Goal: Information Seeking & Learning: Learn about a topic

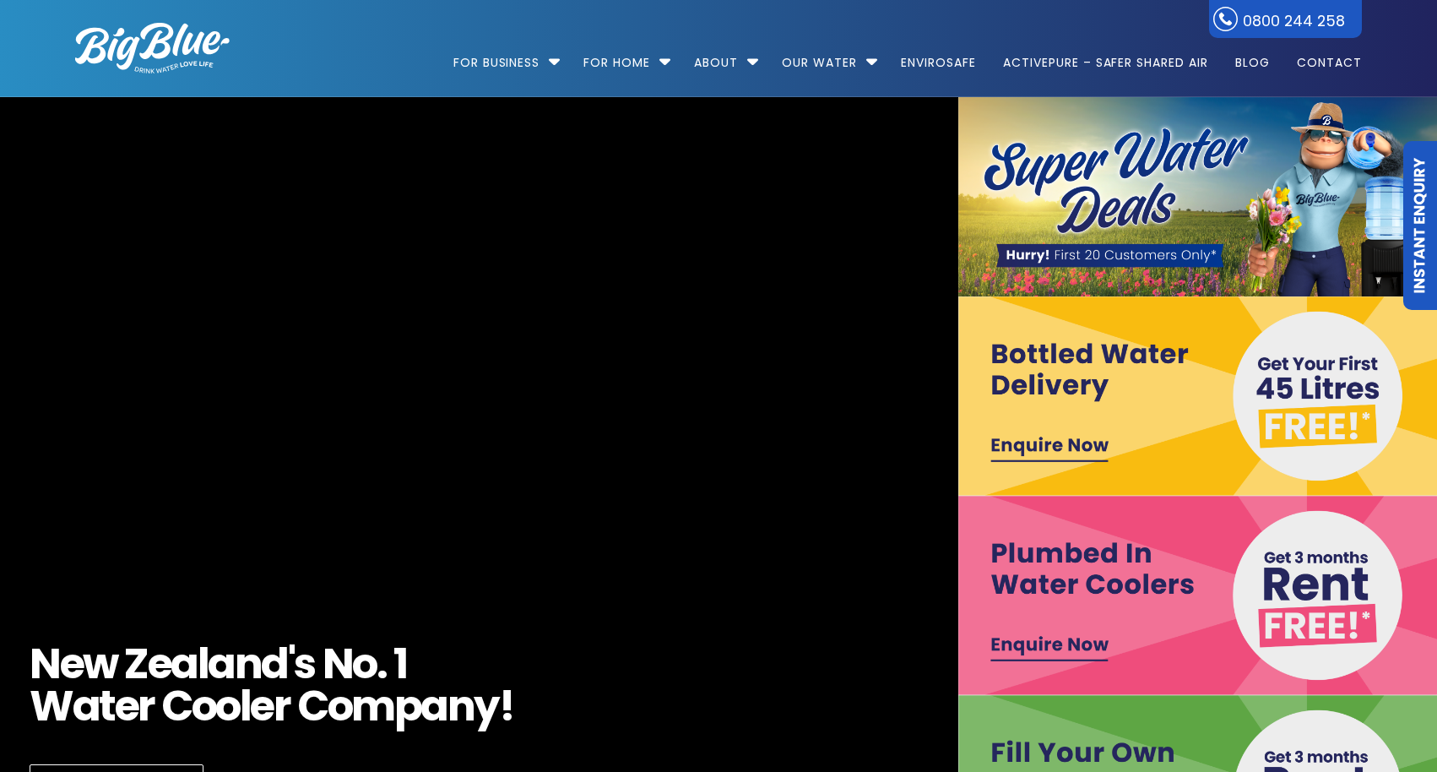
click at [1421, 267] on link "Instant Enquiry" at bounding box center [1420, 225] width 34 height 169
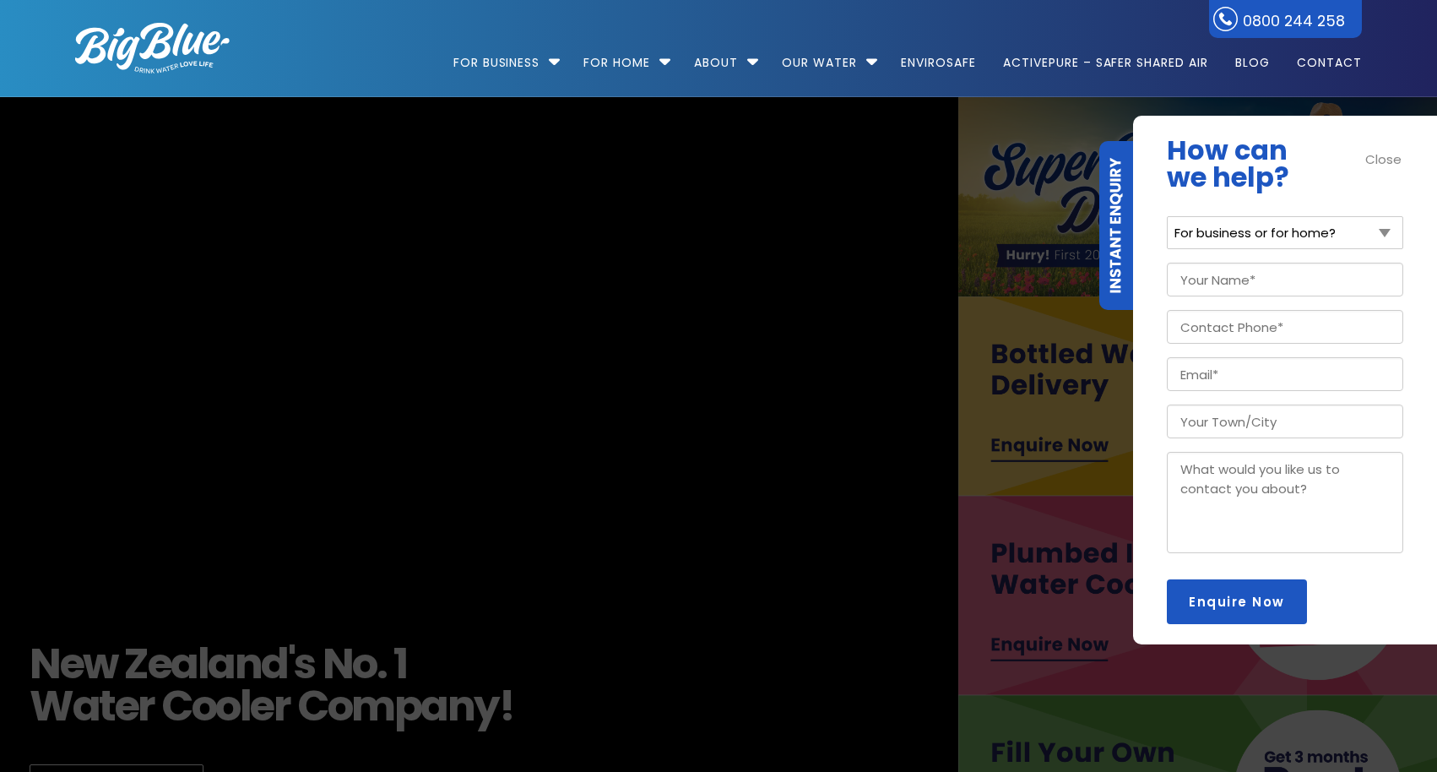
click at [1387, 158] on div "Close" at bounding box center [1384, 158] width 38 height 19
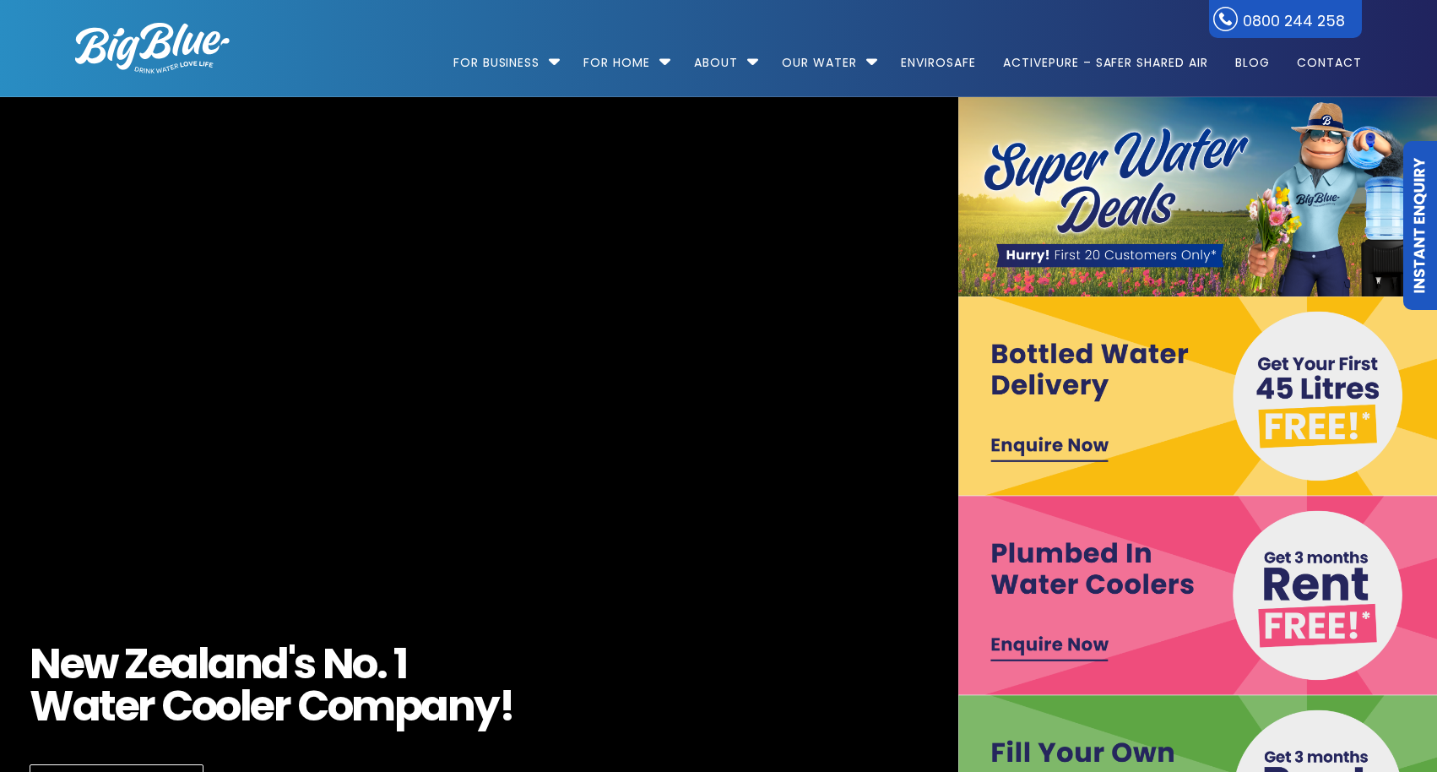
click at [1414, 241] on link "Instant Enquiry" at bounding box center [1420, 225] width 34 height 169
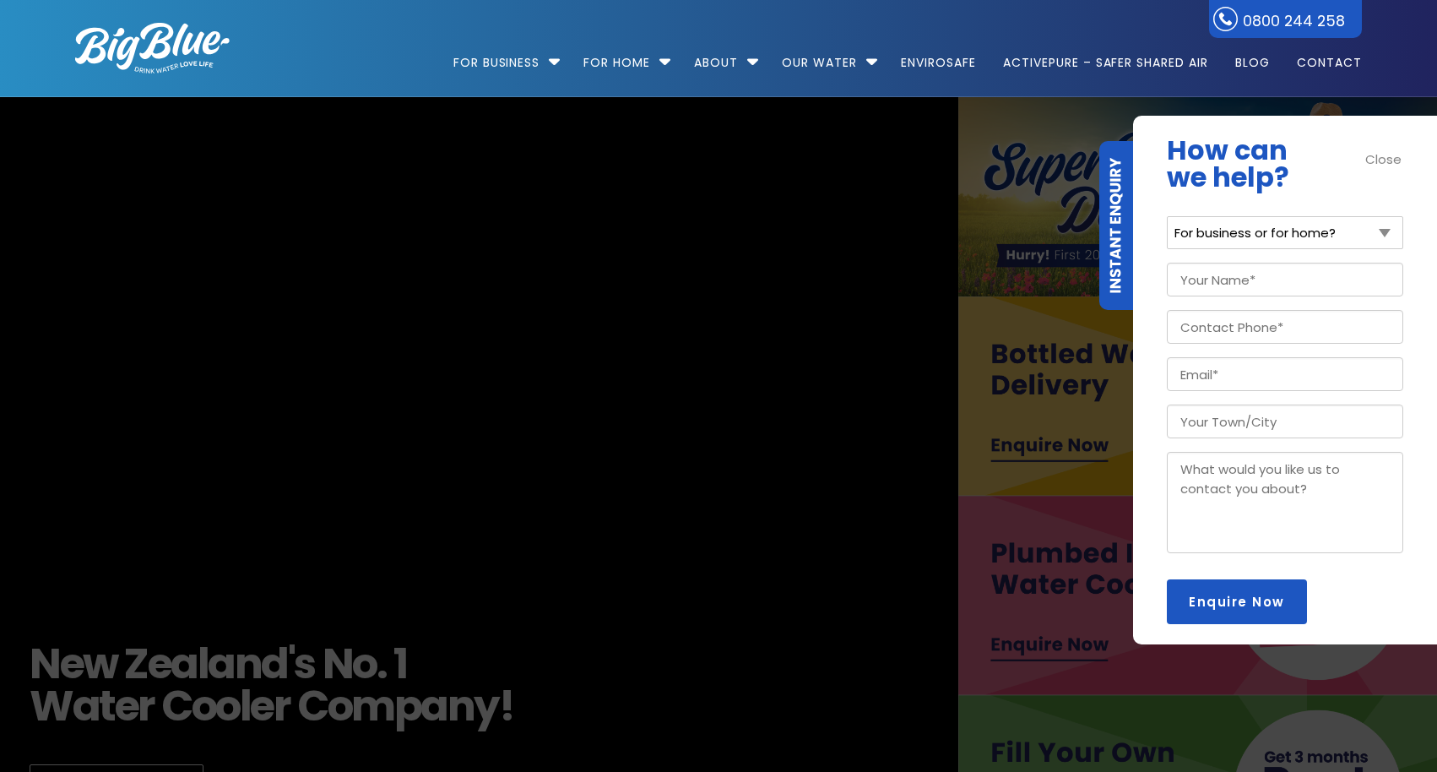
click at [1389, 233] on select "For business or for home? For Business For Home" at bounding box center [1285, 232] width 236 height 33
click at [1167, 216] on select "For business or for home? For Business For Home" at bounding box center [1285, 232] width 236 height 33
click at [1394, 160] on div "Close" at bounding box center [1384, 158] width 38 height 19
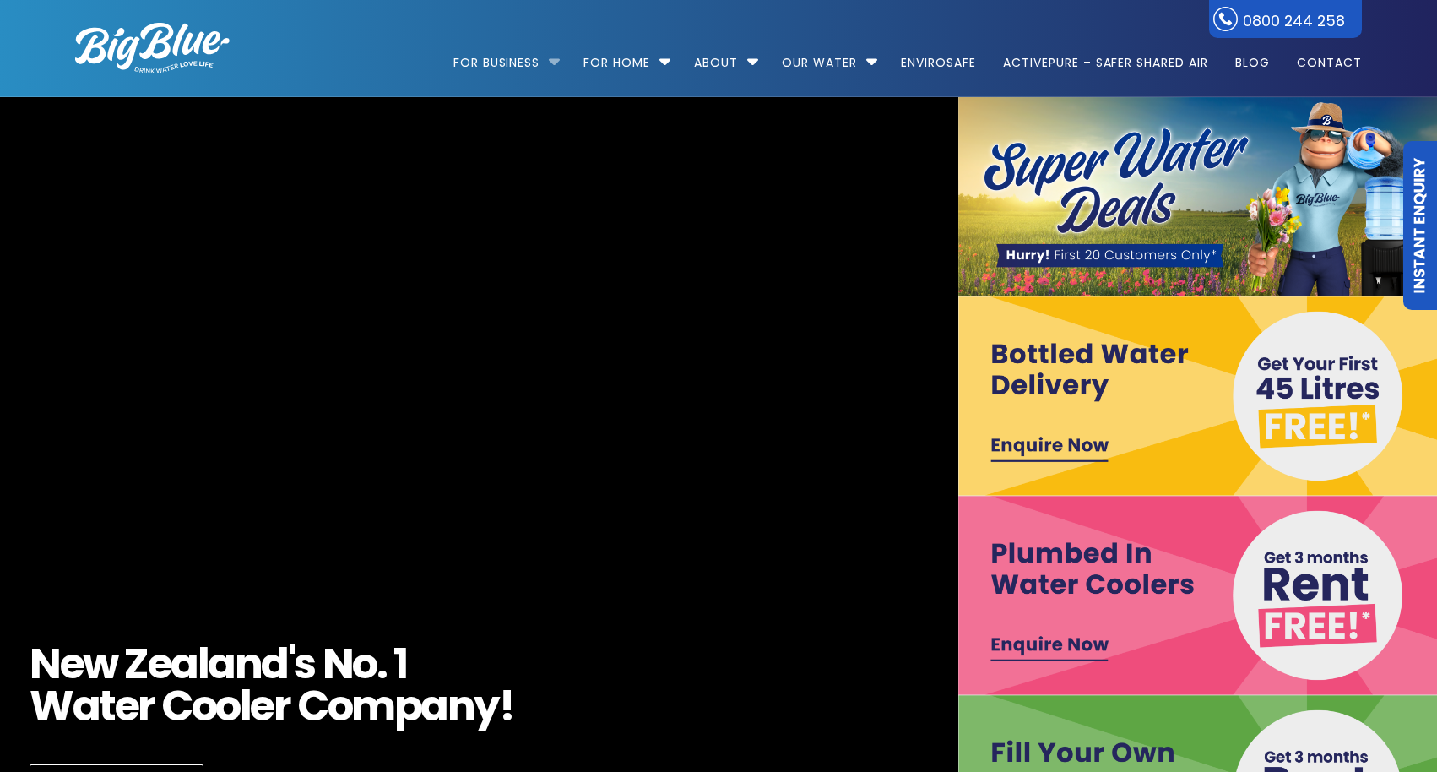
click at [549, 65] on li "For Business Bottled Water Delivery Plumbed in Water Coolers Fill Your Own Cool…" at bounding box center [511, 55] width 116 height 96
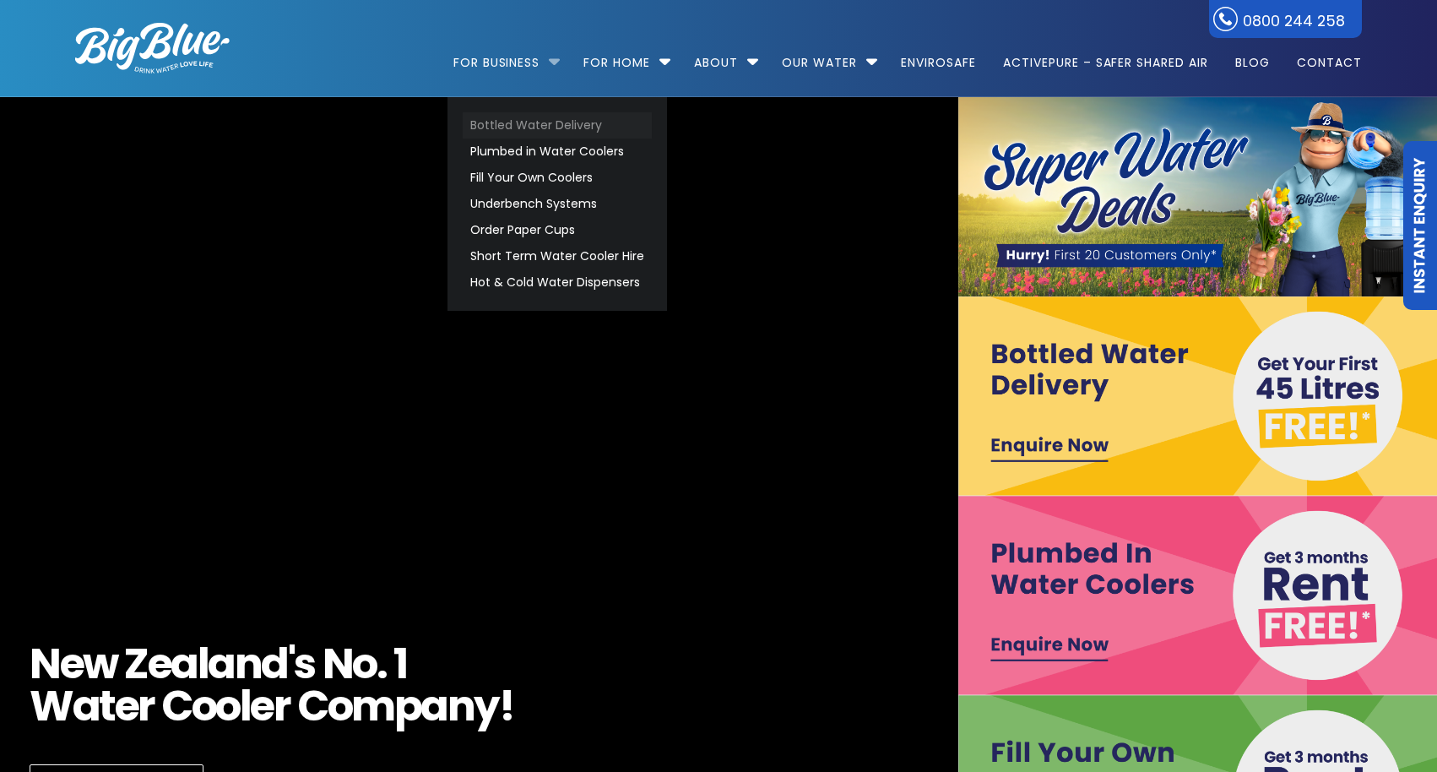
click at [509, 126] on link "Bottled Water Delivery" at bounding box center [557, 125] width 189 height 26
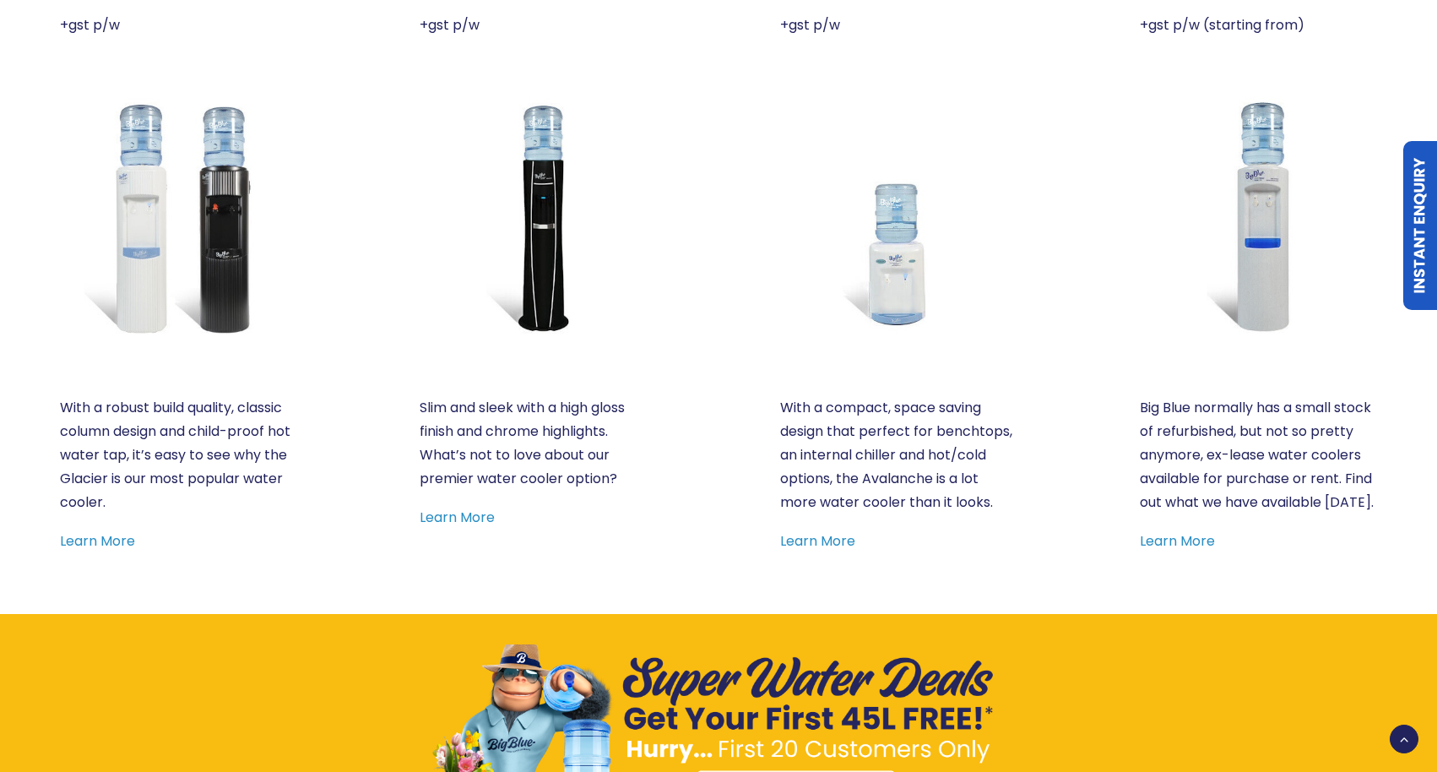
scroll to position [1024, 0]
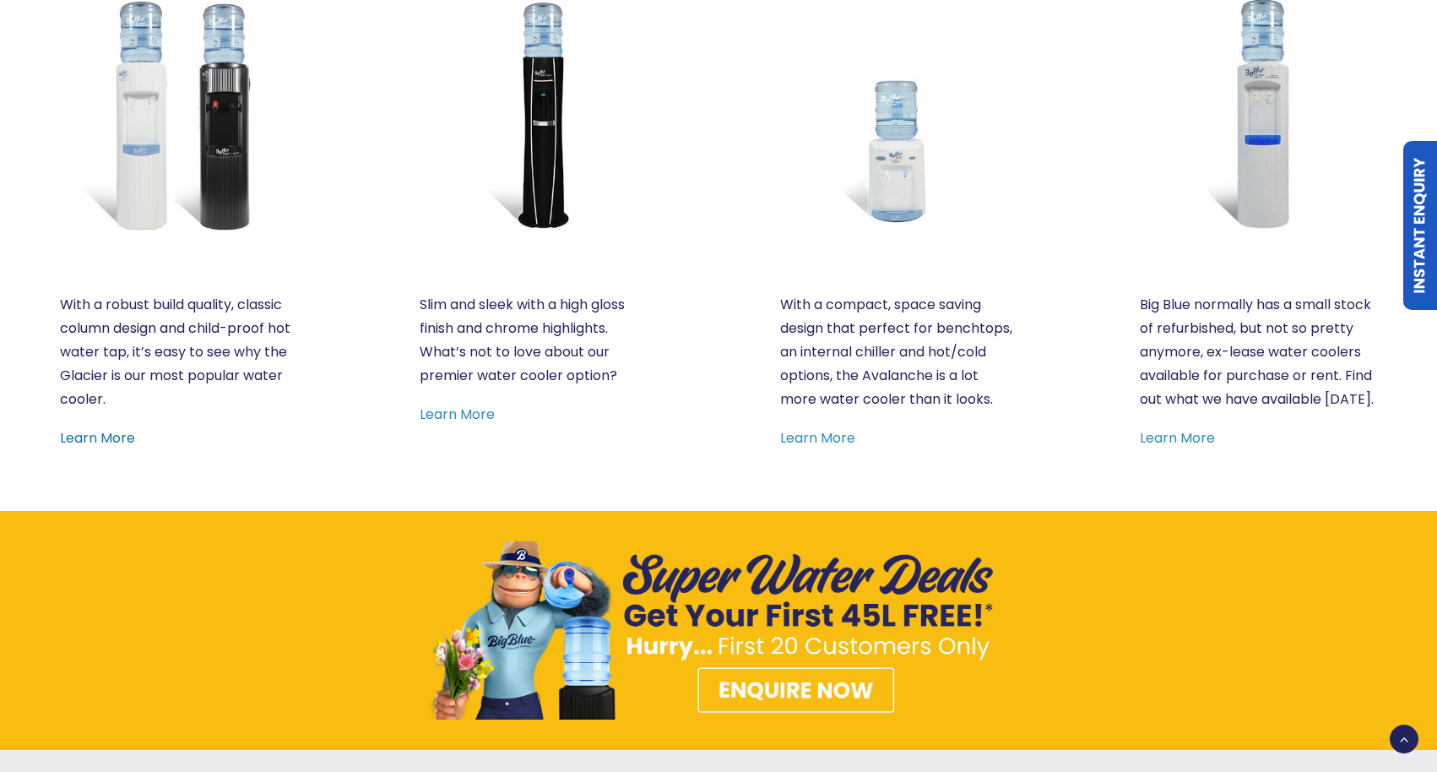
click at [114, 442] on link "Learn More" at bounding box center [97, 437] width 75 height 19
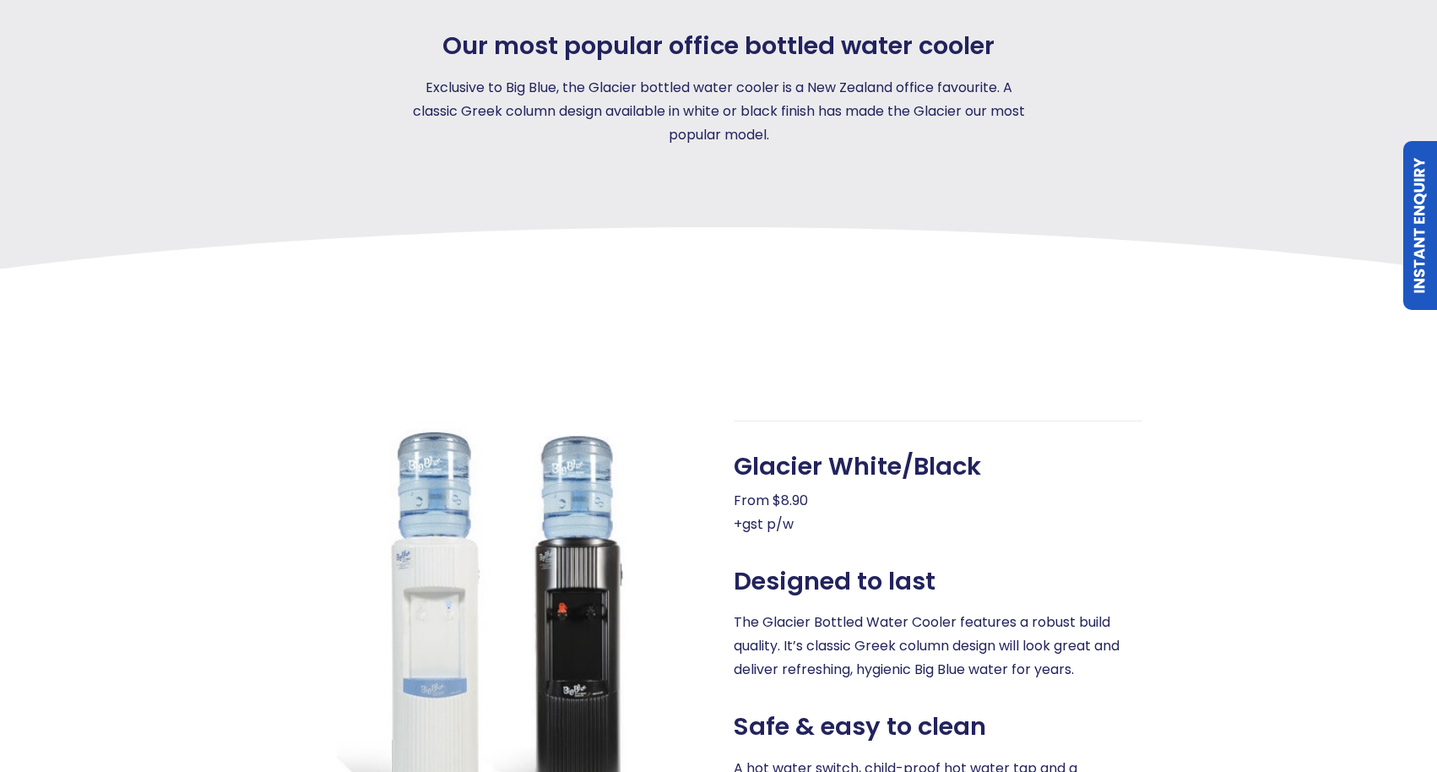
scroll to position [288, 0]
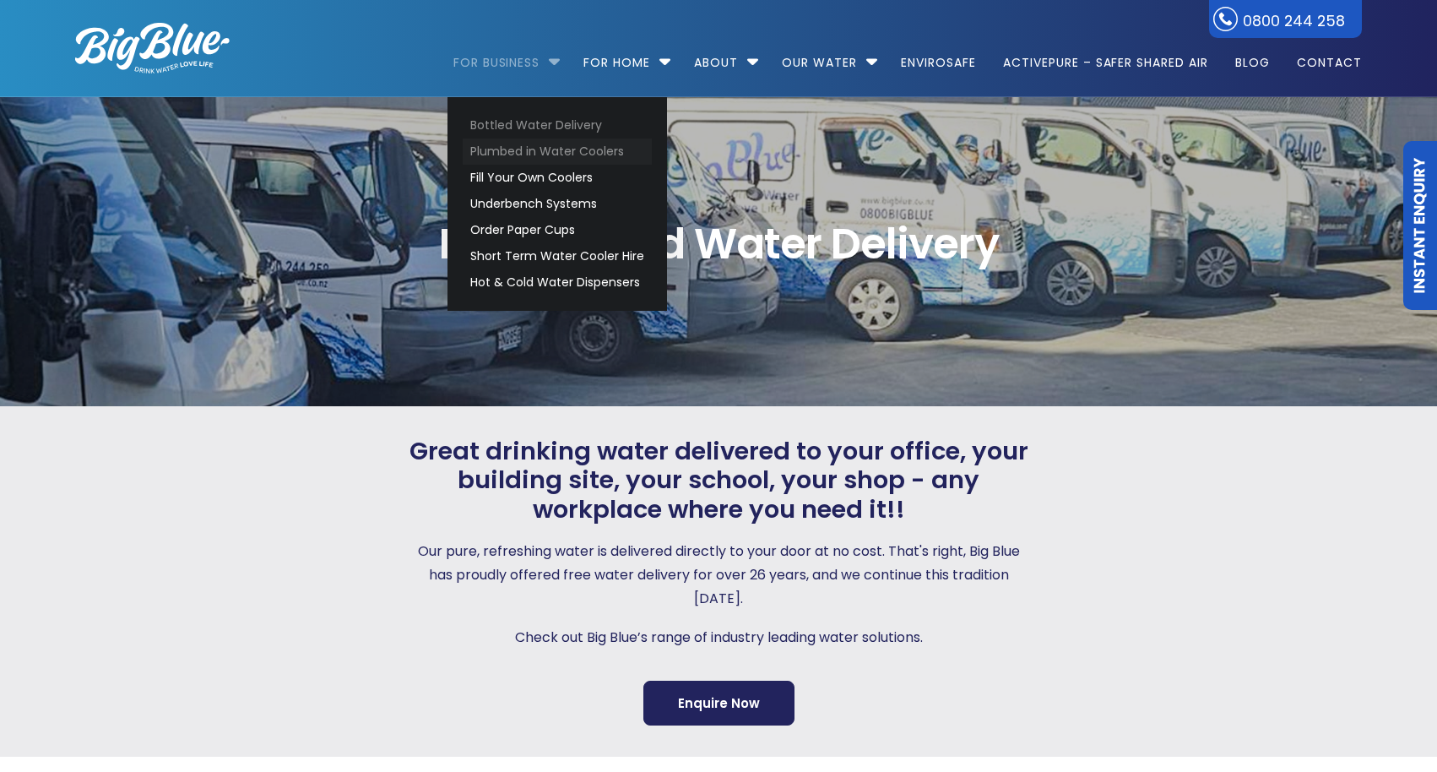
click at [494, 153] on link "Plumbed in Water Coolers" at bounding box center [557, 151] width 189 height 26
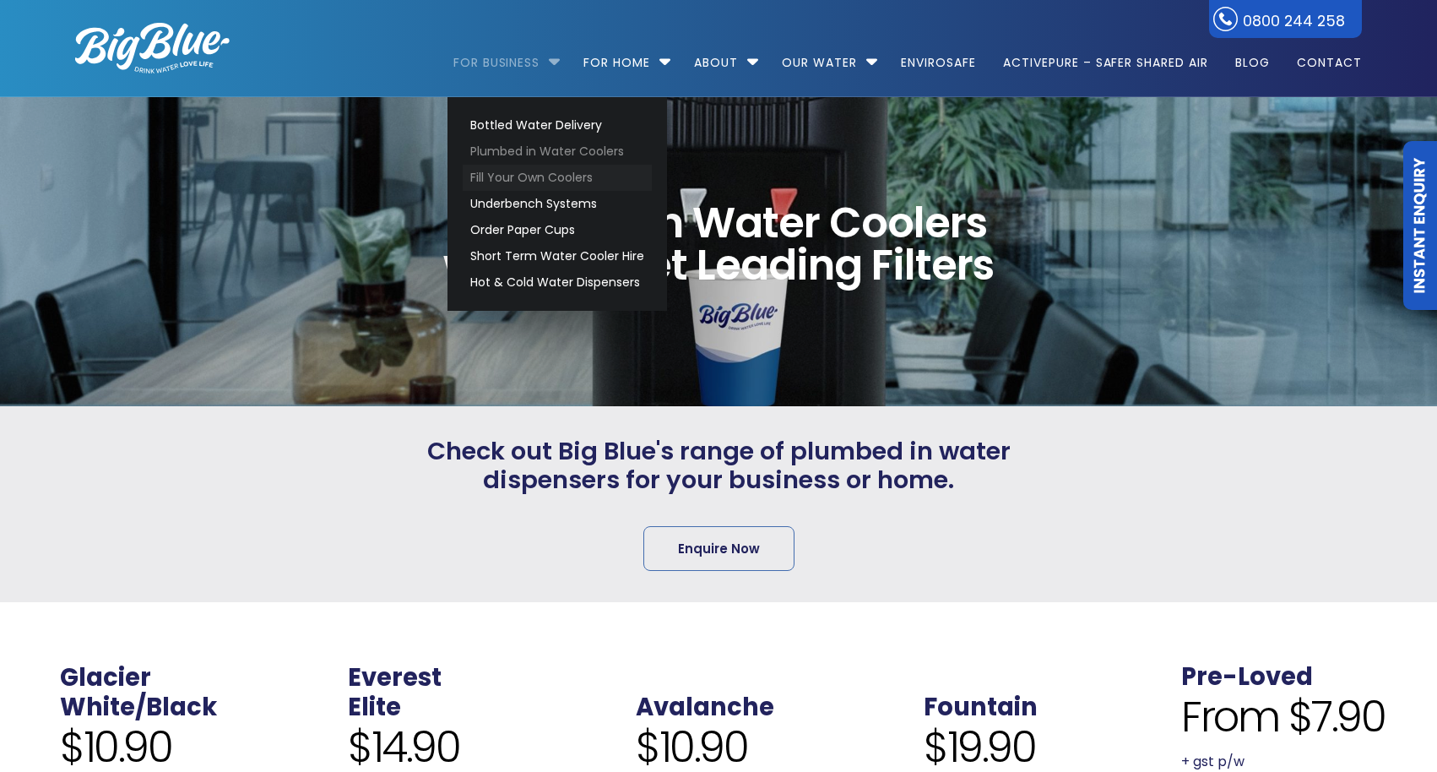
click at [517, 180] on link "Fill Your Own Coolers" at bounding box center [557, 178] width 189 height 26
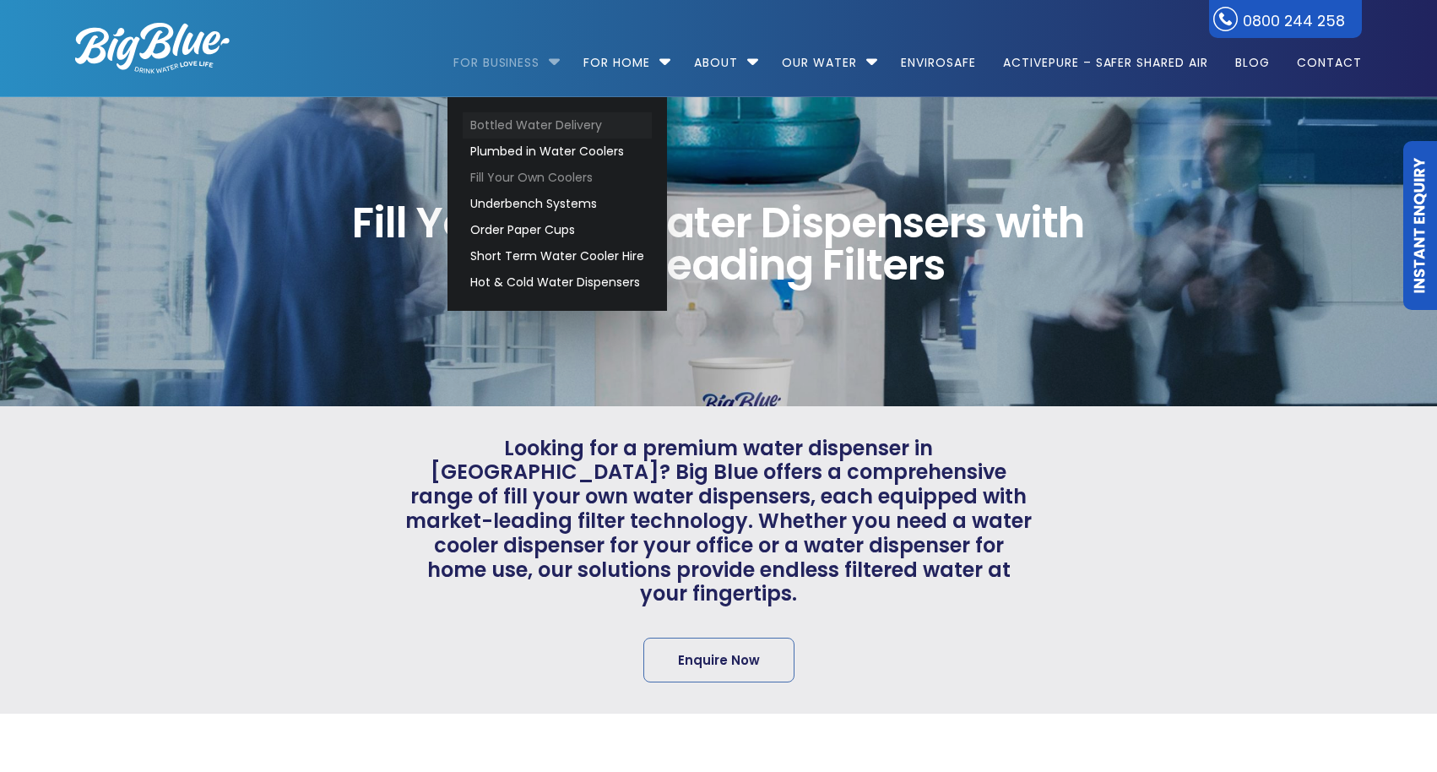
click at [480, 121] on link "Bottled Water Delivery" at bounding box center [557, 125] width 189 height 26
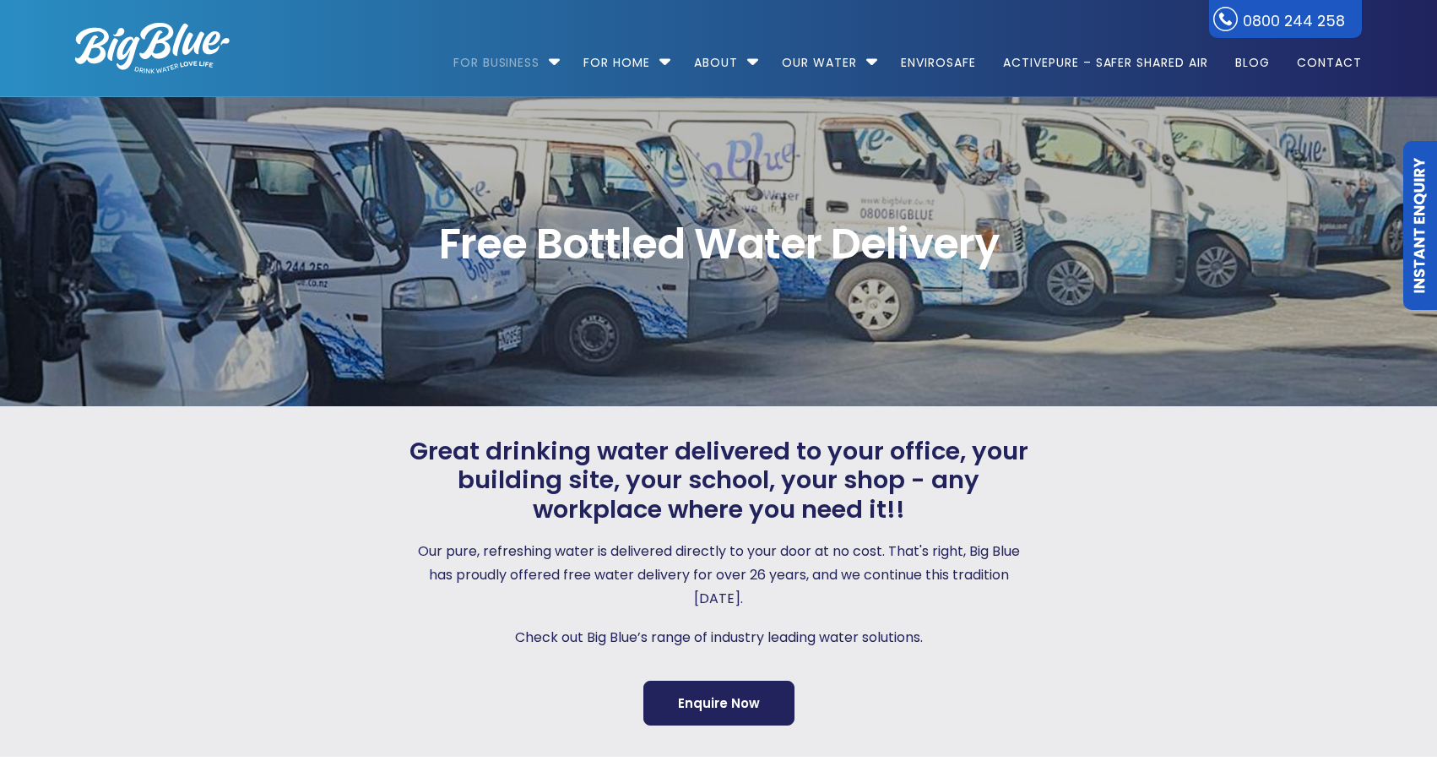
click at [174, 49] on img at bounding box center [152, 48] width 155 height 51
